Goal: Transaction & Acquisition: Book appointment/travel/reservation

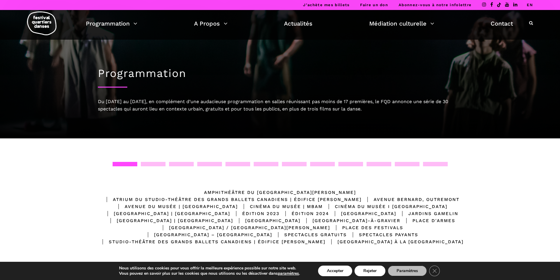
click at [156, 165] on div at bounding box center [153, 164] width 25 height 4
click at [183, 163] on div at bounding box center [181, 164] width 25 height 4
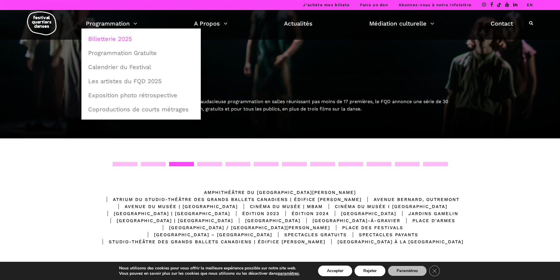
click at [117, 40] on link "Billetterie 2025" at bounding box center [141, 39] width 113 height 14
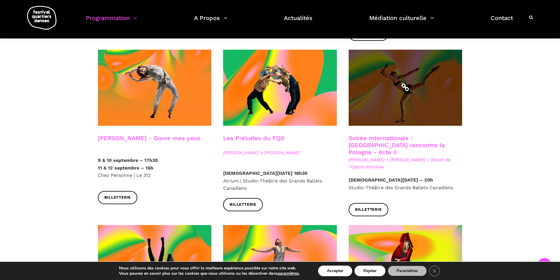
scroll to position [499, 0]
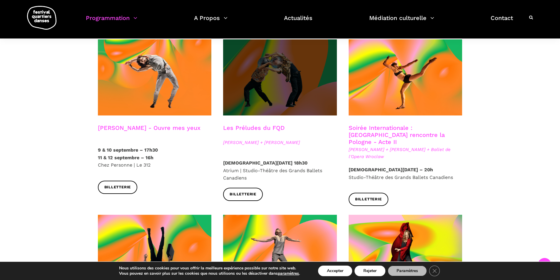
click at [266, 74] on span at bounding box center [280, 77] width 114 height 76
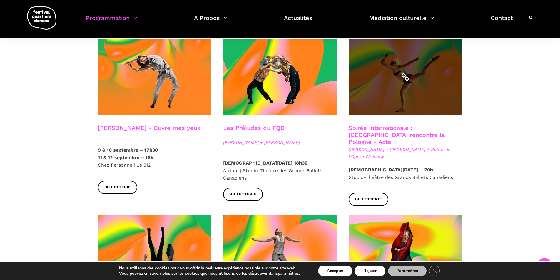
click at [398, 79] on span at bounding box center [405, 77] width 114 height 76
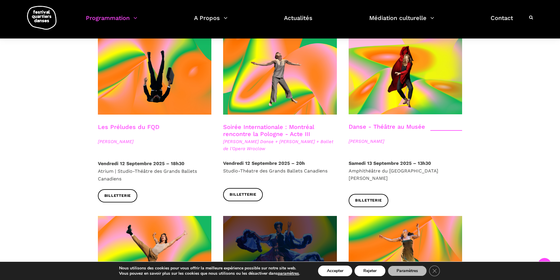
scroll to position [646, 0]
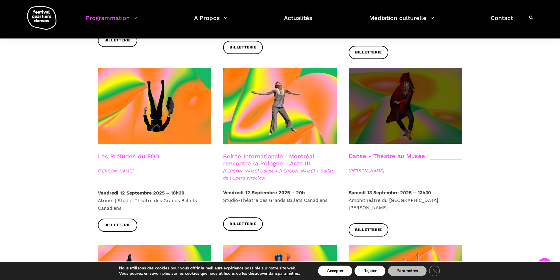
click at [405, 110] on span at bounding box center [405, 106] width 114 height 76
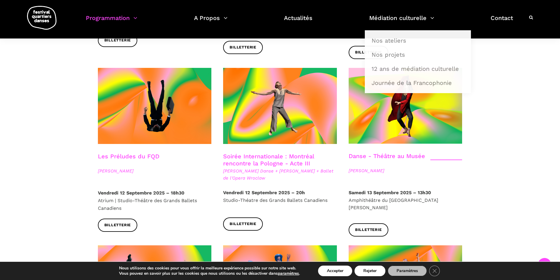
scroll to position [705, 0]
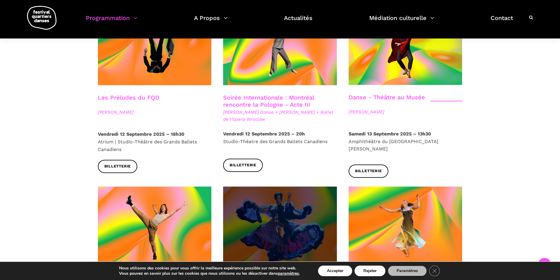
click at [267, 203] on span at bounding box center [280, 225] width 114 height 76
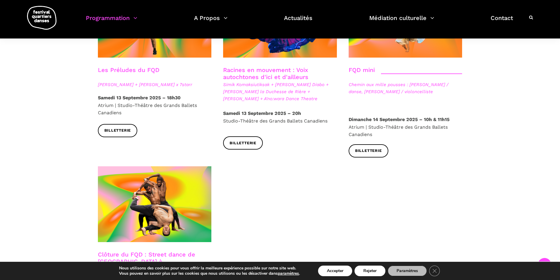
scroll to position [911, 0]
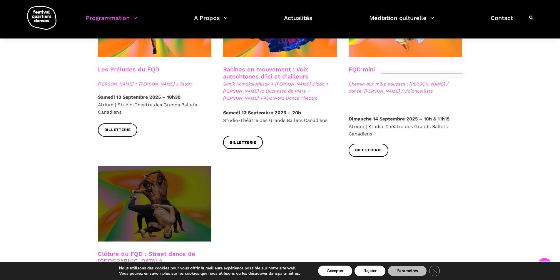
click at [147, 196] on span at bounding box center [155, 204] width 114 height 76
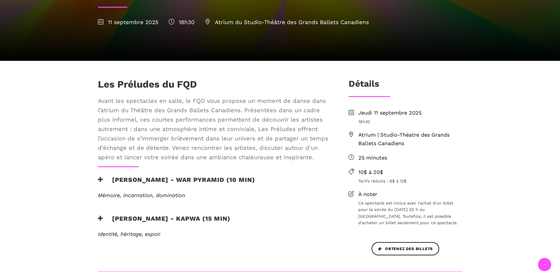
scroll to position [118, 0]
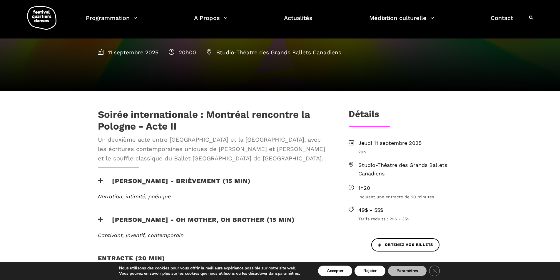
scroll to position [118, 0]
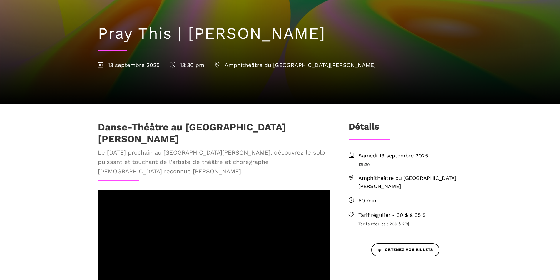
scroll to position [59, 0]
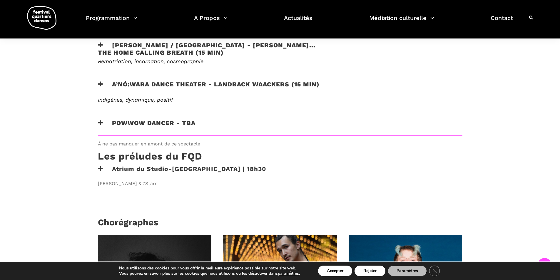
scroll to position [411, 0]
click at [171, 150] on h3 "Les préludes du FQD" at bounding box center [150, 157] width 104 height 15
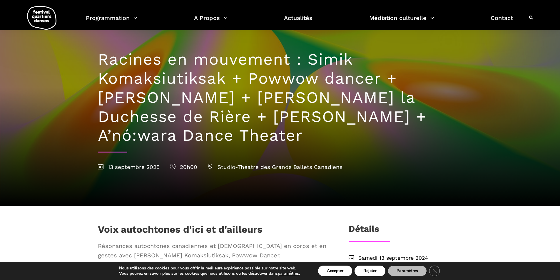
scroll to position [0, 0]
